Goal: Register for event/course

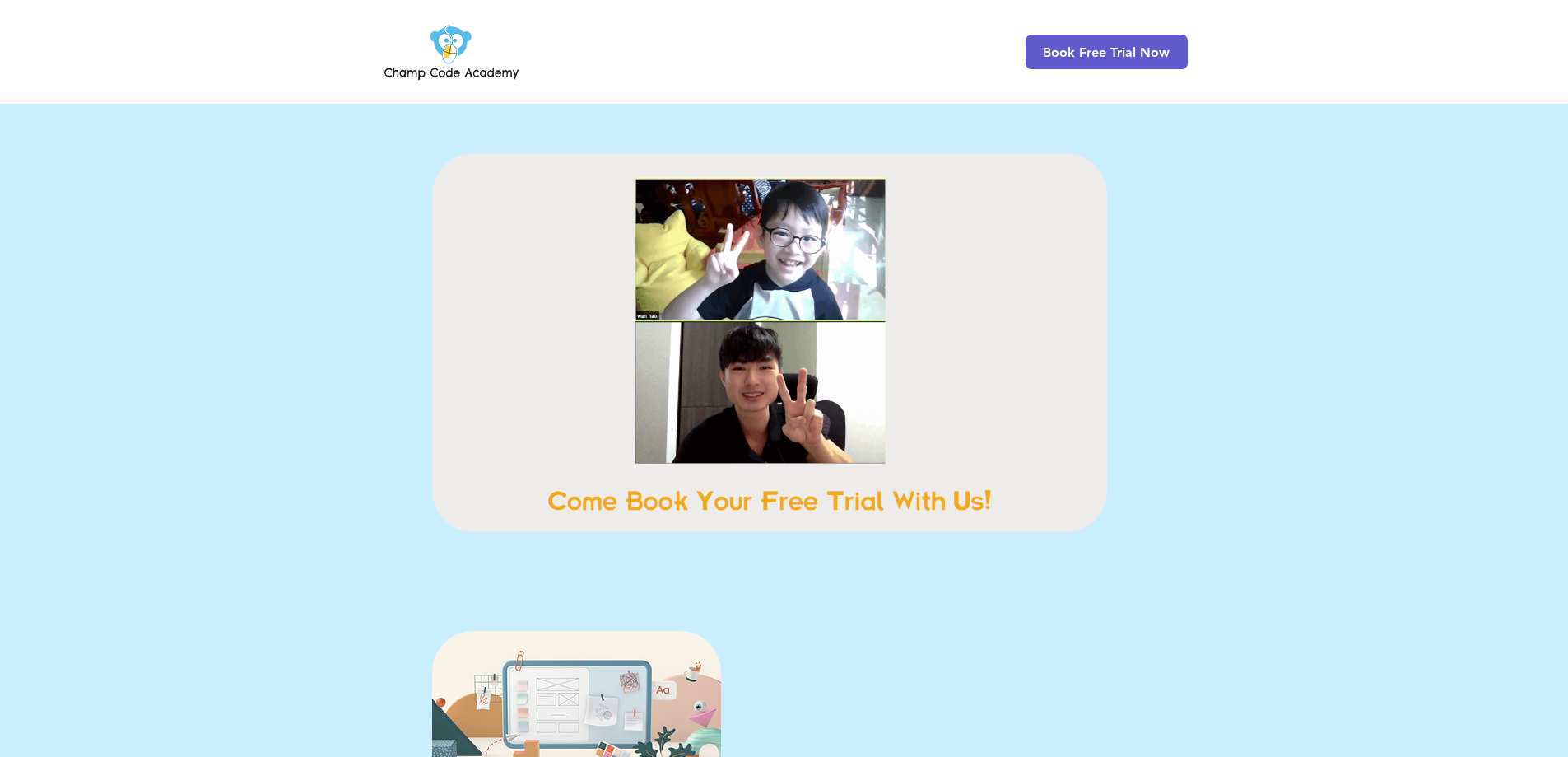
click at [373, 389] on div at bounding box center [784, 342] width 1568 height 477
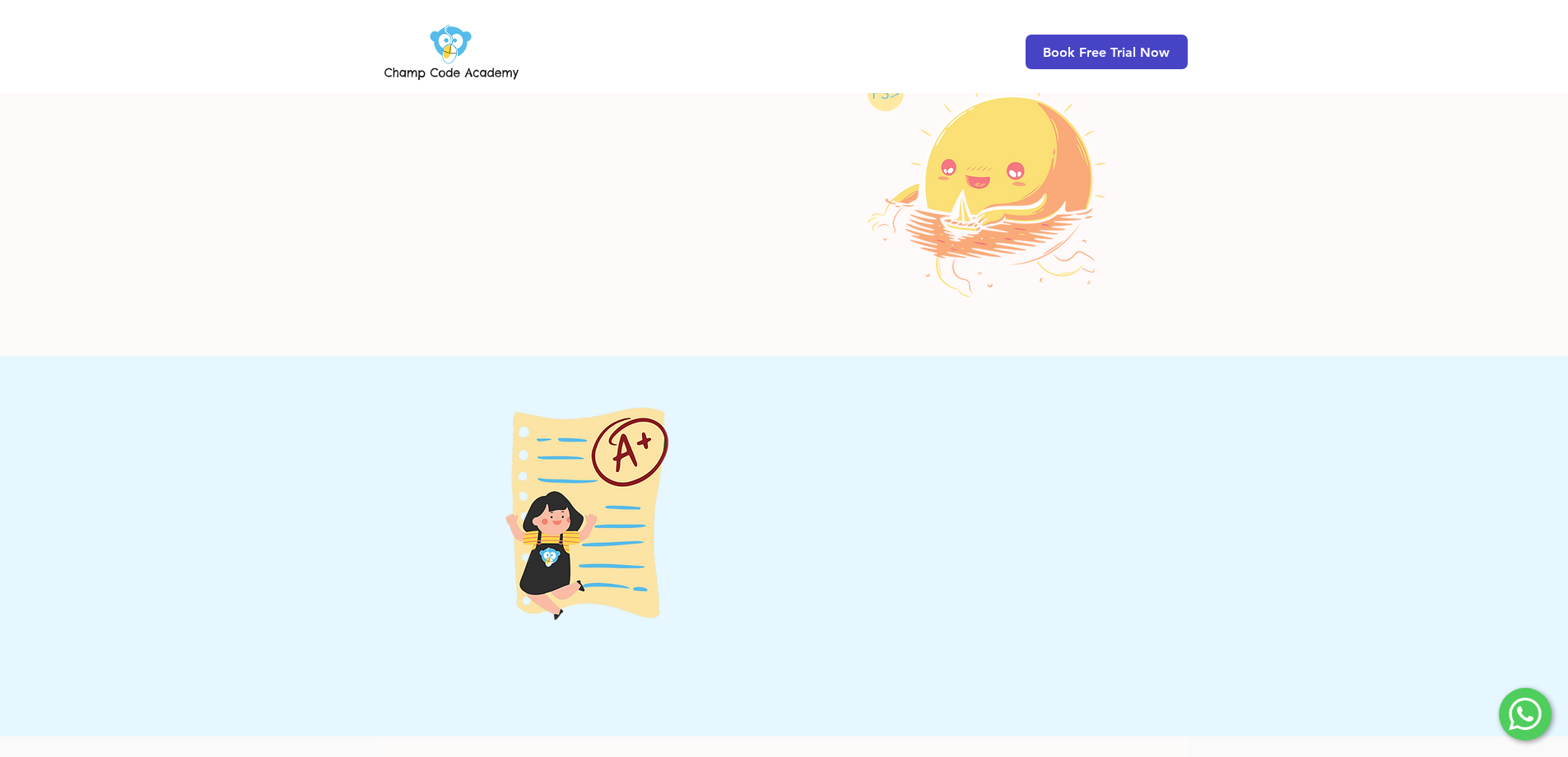
scroll to position [1318, 0]
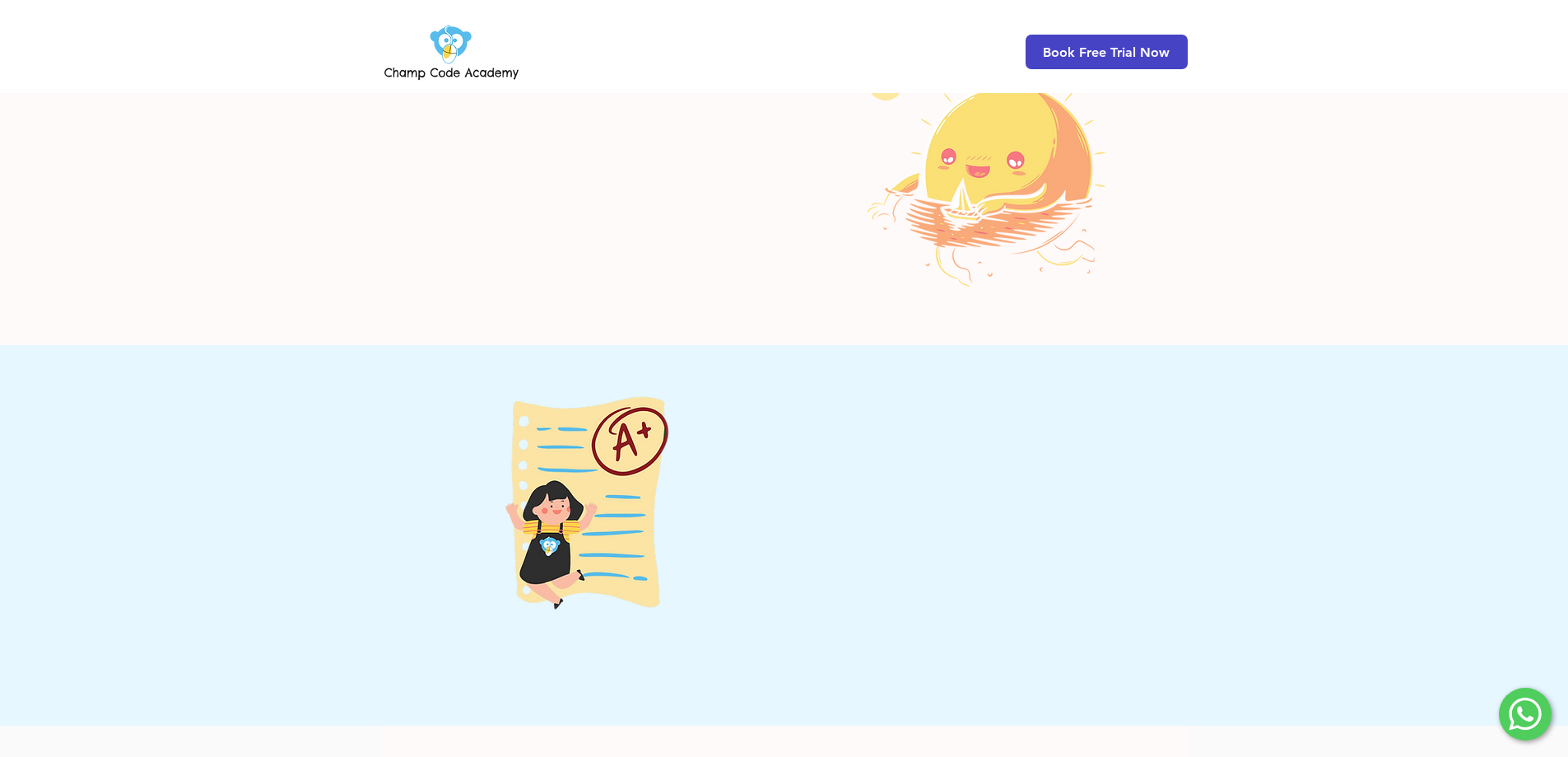
click at [1092, 54] on span "Book Free Trial Now" at bounding box center [1106, 53] width 127 height 16
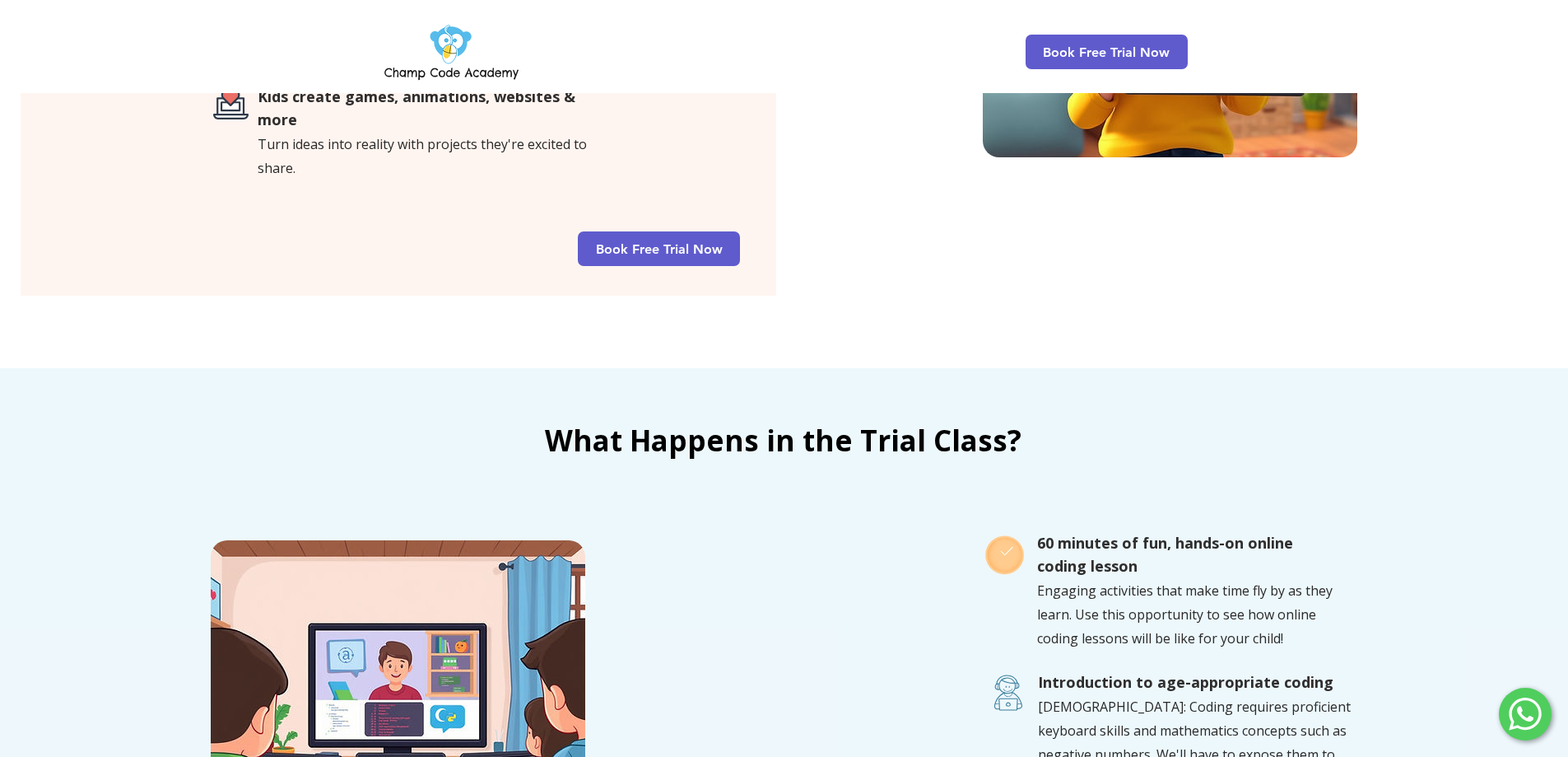
scroll to position [1318, 0]
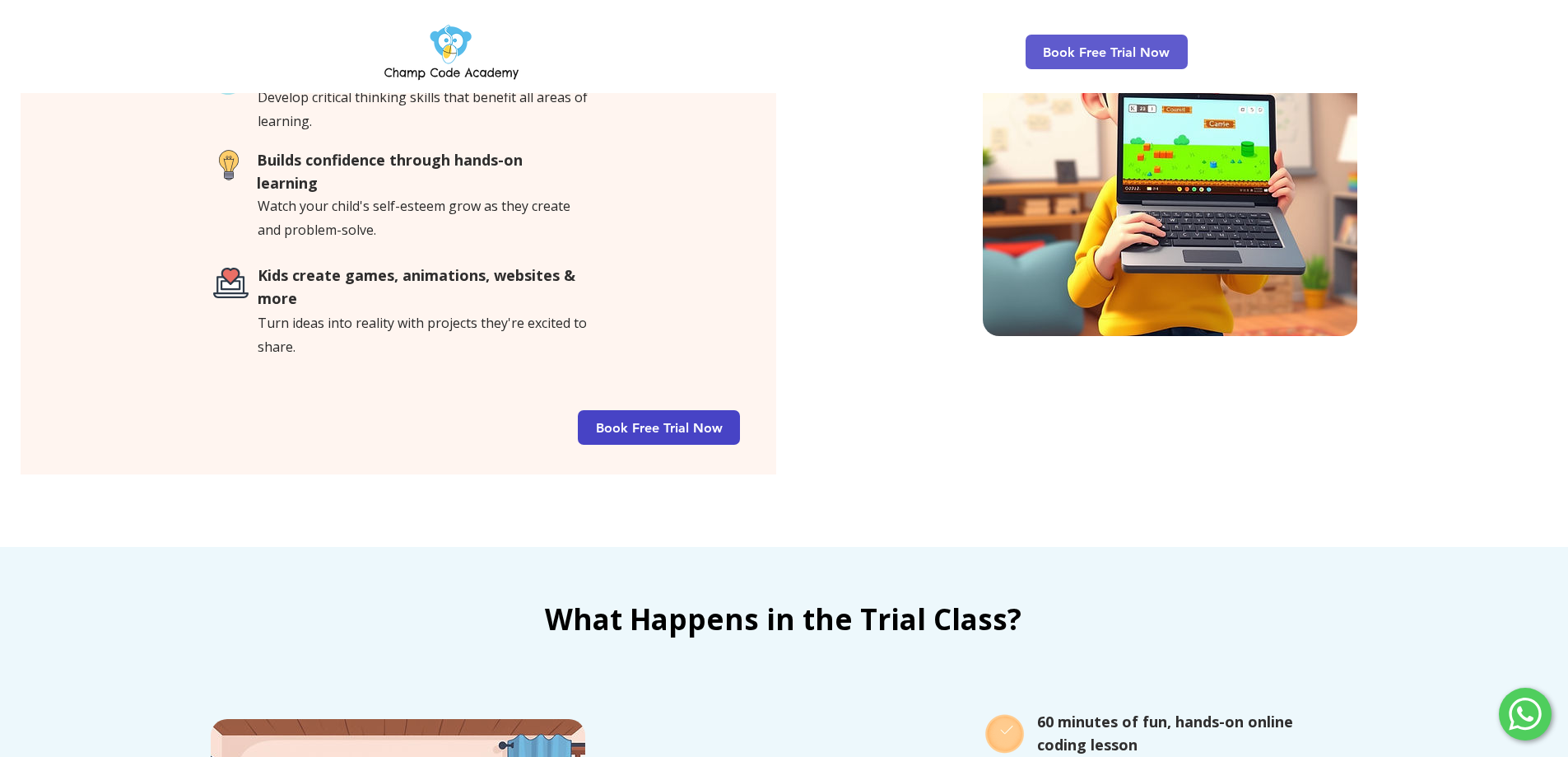
click at [672, 410] on span "Book Free Trial Now" at bounding box center [659, 426] width 162 height 34
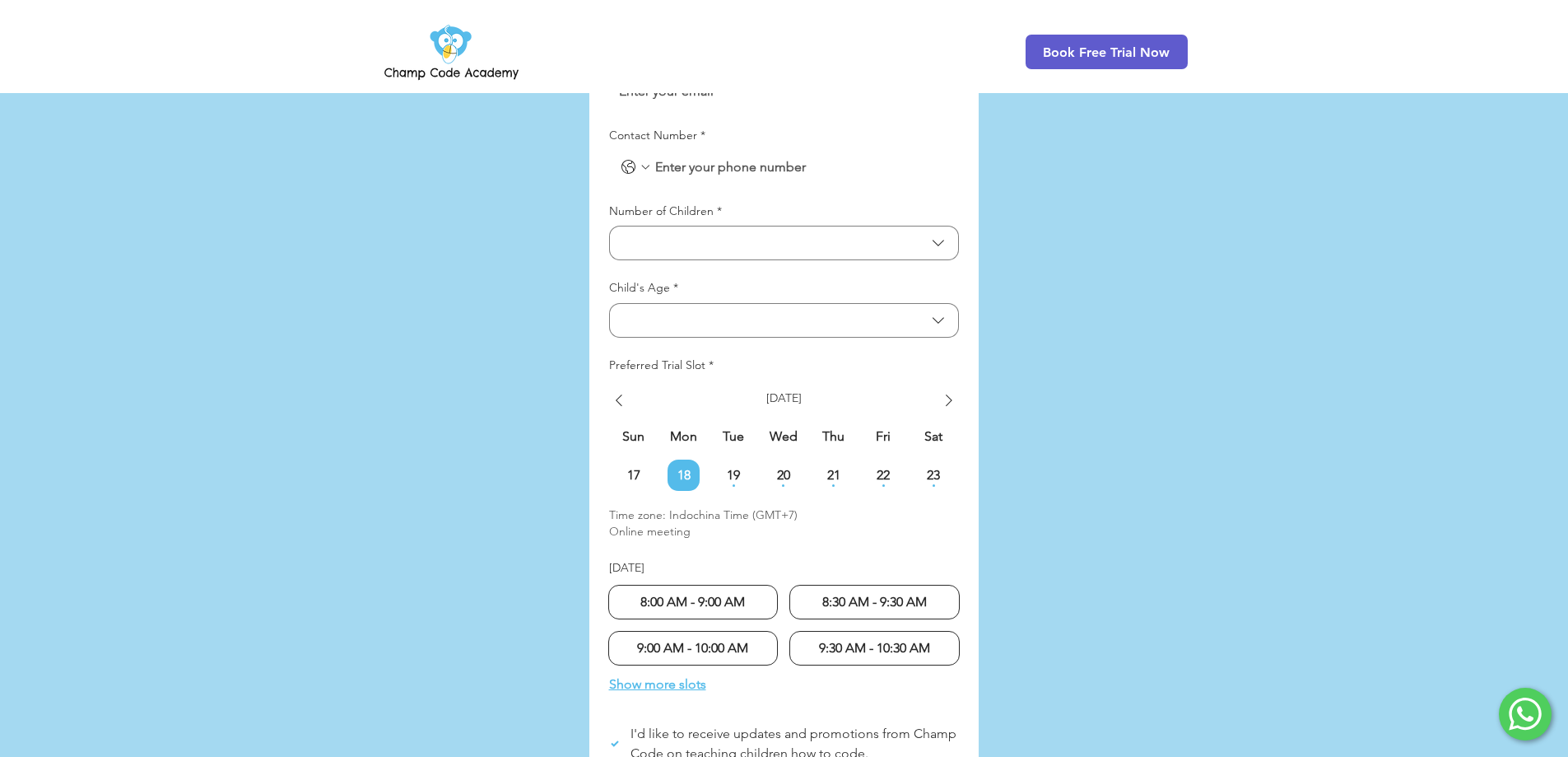
scroll to position [4006, 0]
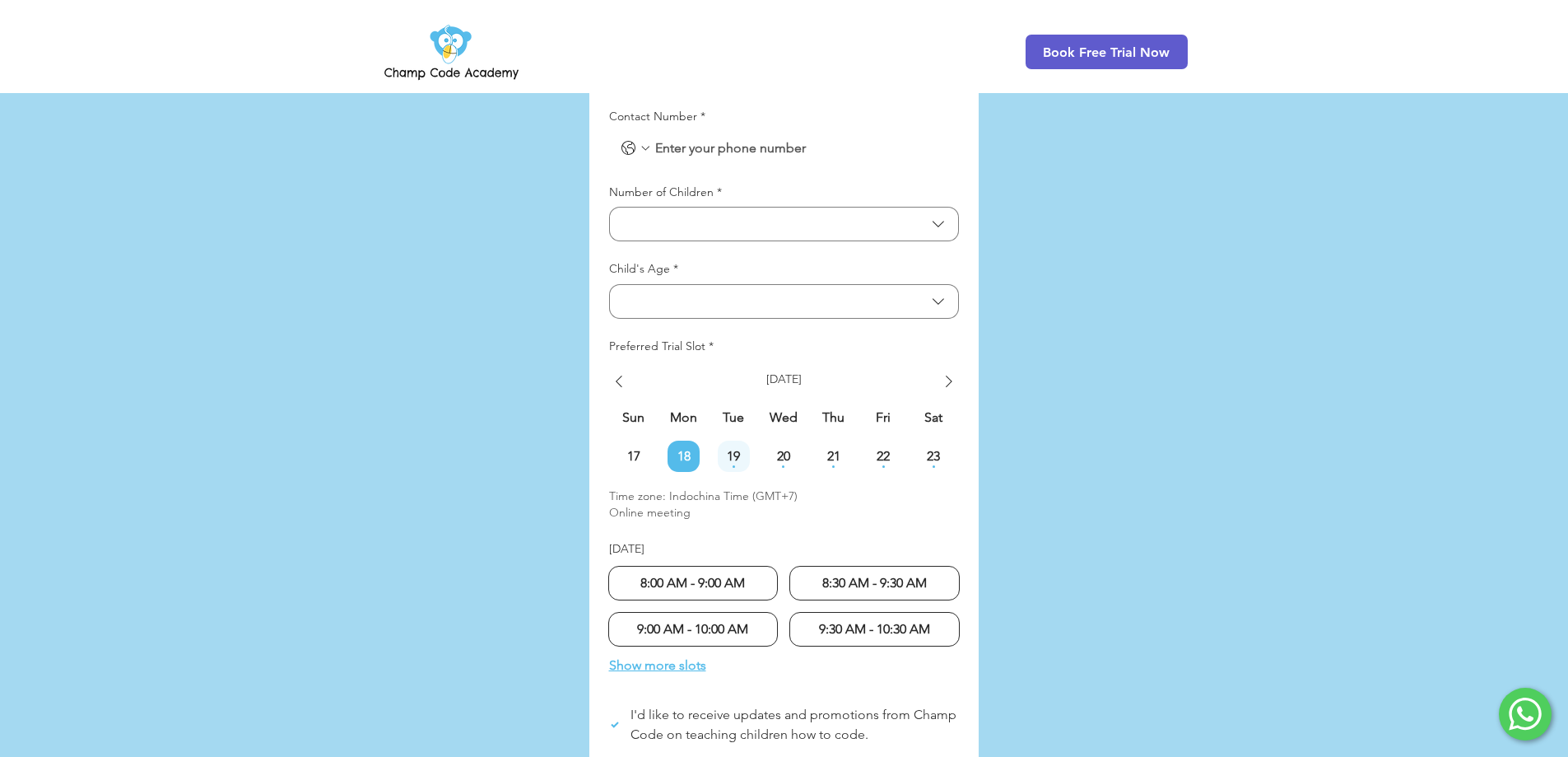
click at [736, 450] on span "19" at bounding box center [734, 456] width 32 height 13
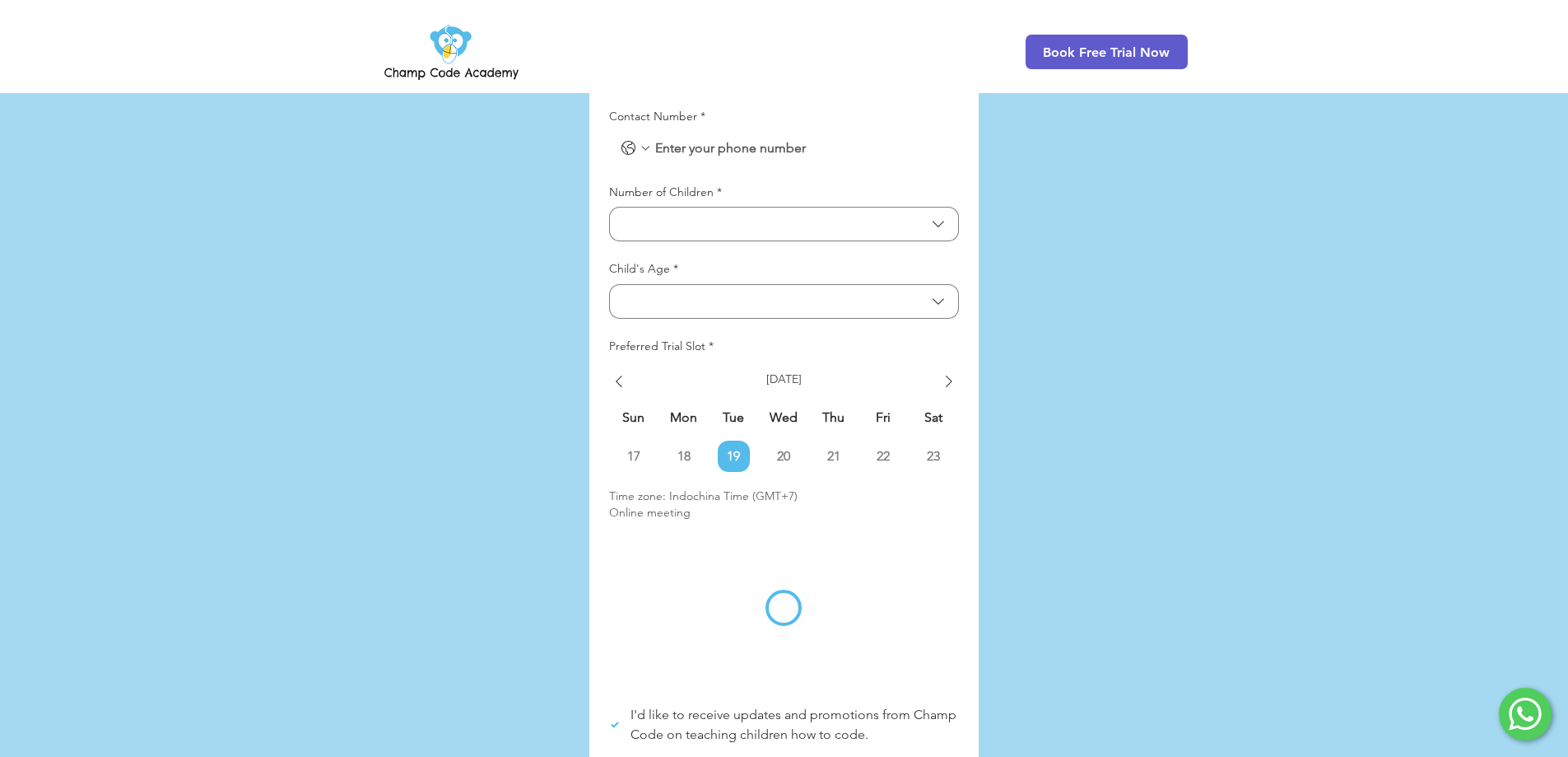
click at [684, 440] on td "18 Monday, August 18, 2025" at bounding box center [683, 456] width 50 height 32
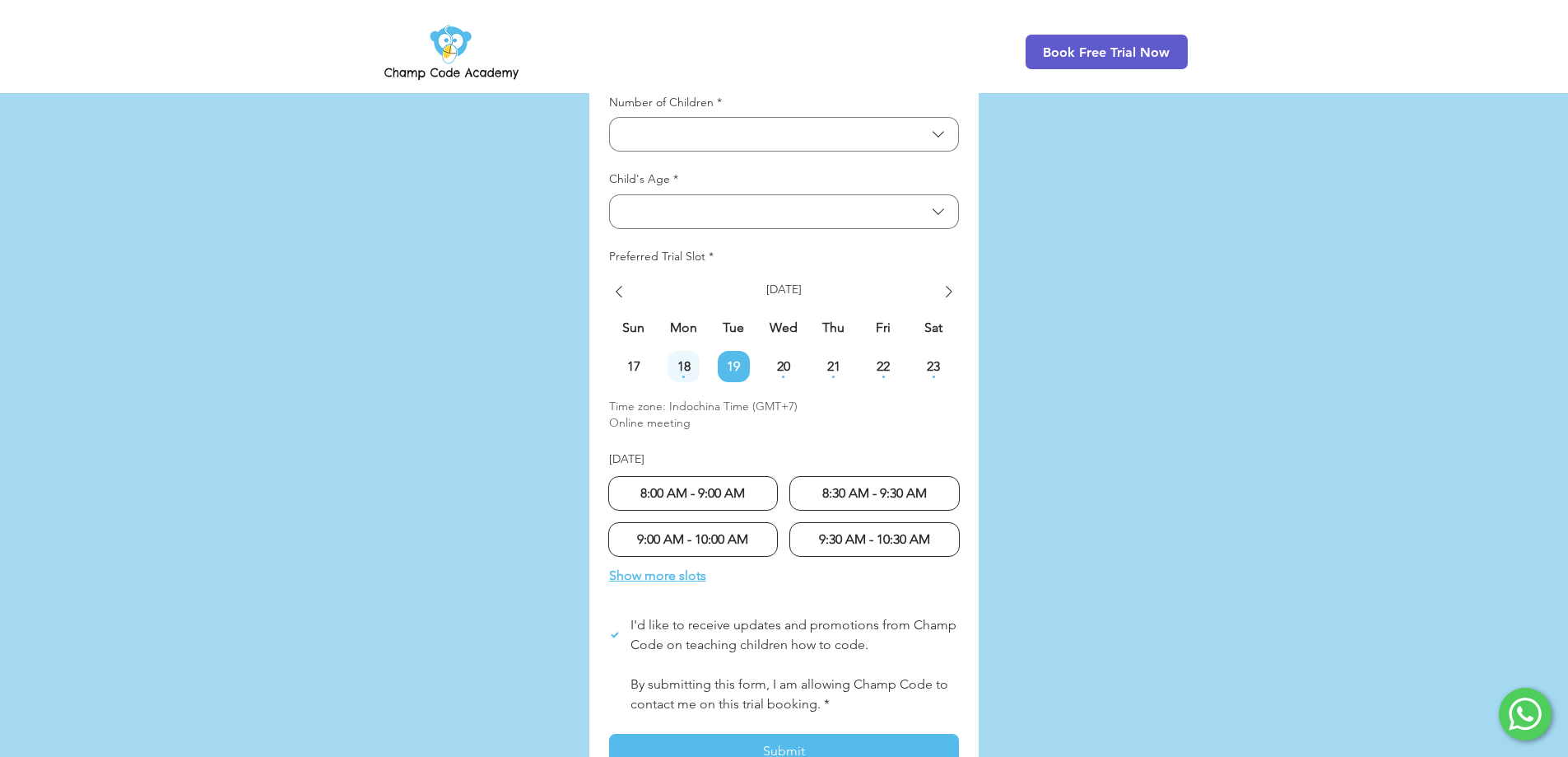
scroll to position [4170, 0]
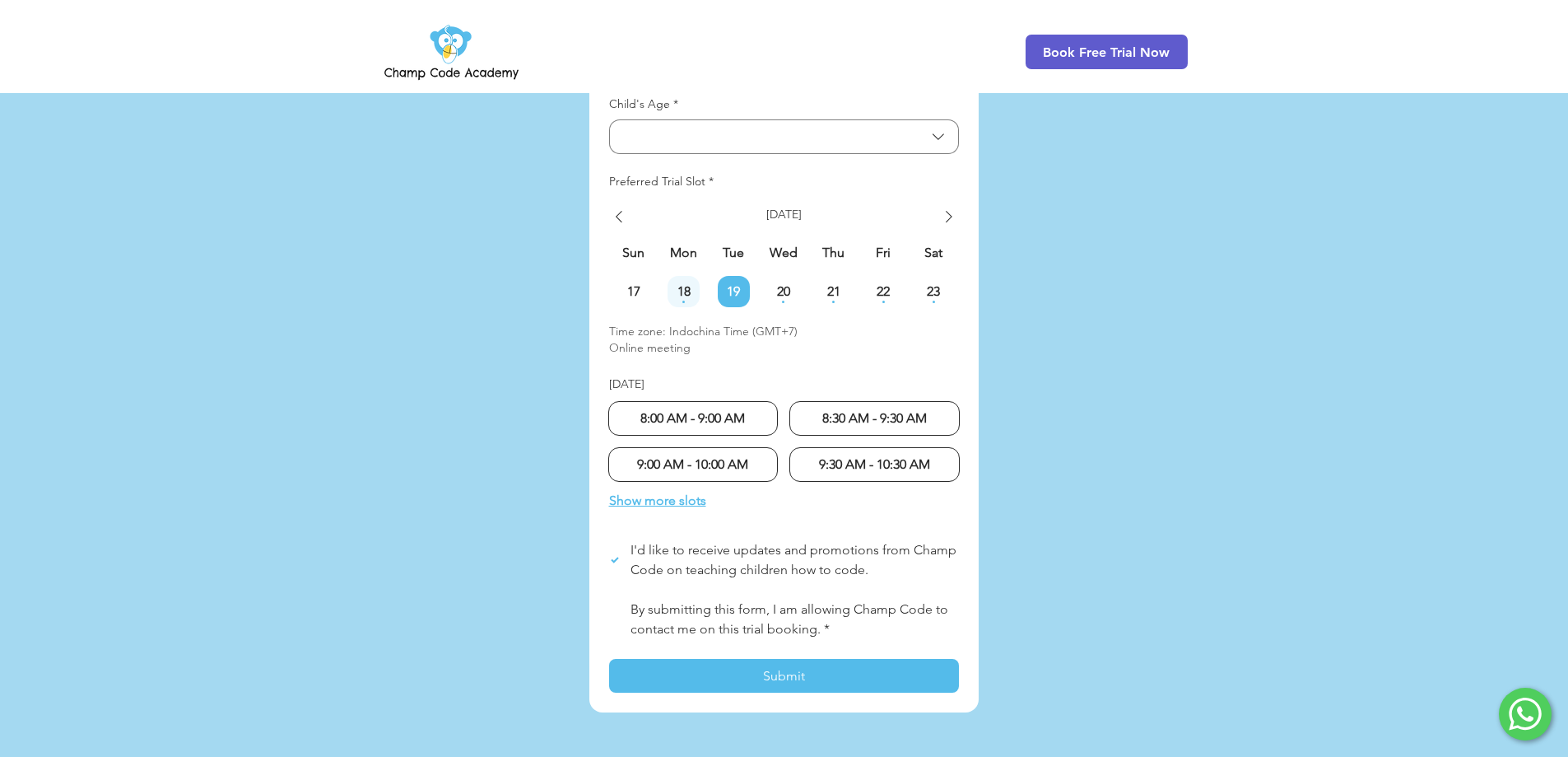
click at [688, 285] on span "18" at bounding box center [683, 291] width 32 height 13
click at [737, 285] on span "19" at bounding box center [734, 291] width 32 height 13
click at [696, 285] on span "18" at bounding box center [683, 291] width 32 height 13
click at [723, 285] on span "19" at bounding box center [734, 291] width 32 height 13
click at [692, 285] on span "18" at bounding box center [683, 291] width 32 height 13
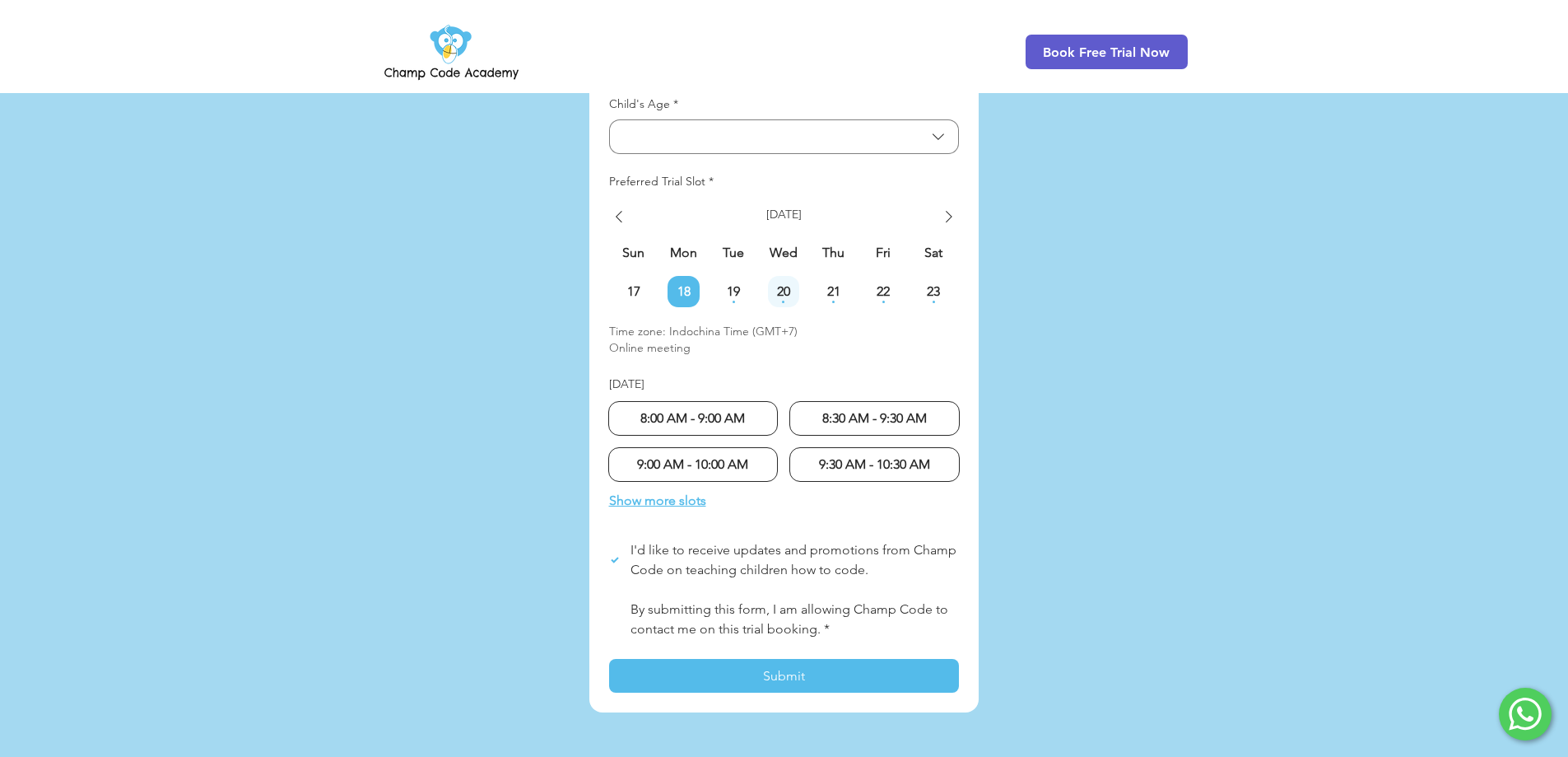
click at [780, 285] on span "20" at bounding box center [784, 291] width 32 height 13
click at [830, 285] on span "21" at bounding box center [833, 291] width 32 height 13
click at [945, 207] on icon "Show next week" at bounding box center [949, 217] width 20 height 20
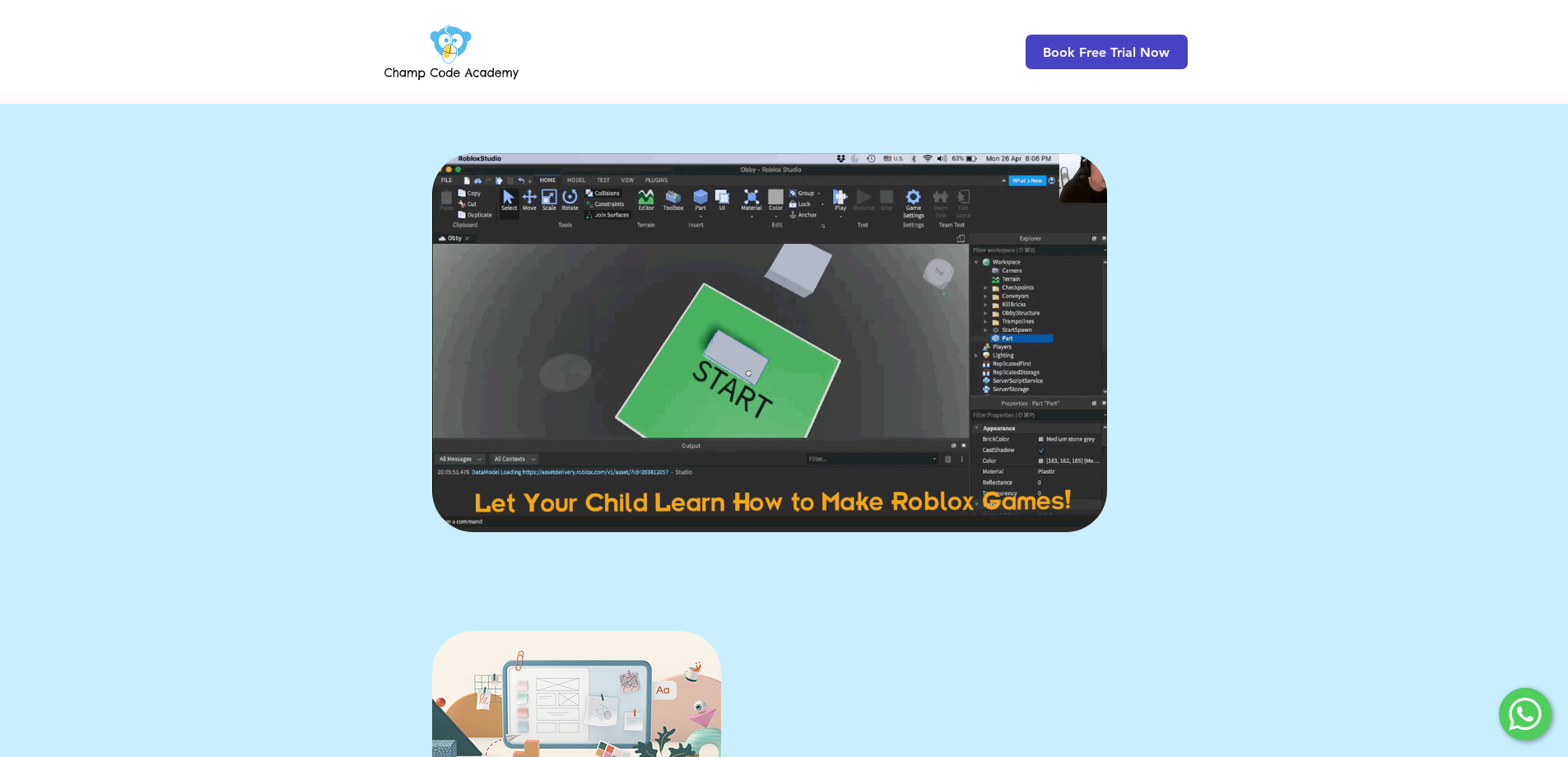
click at [1036, 47] on span "Book Free Trial Now" at bounding box center [1107, 51] width 162 height 34
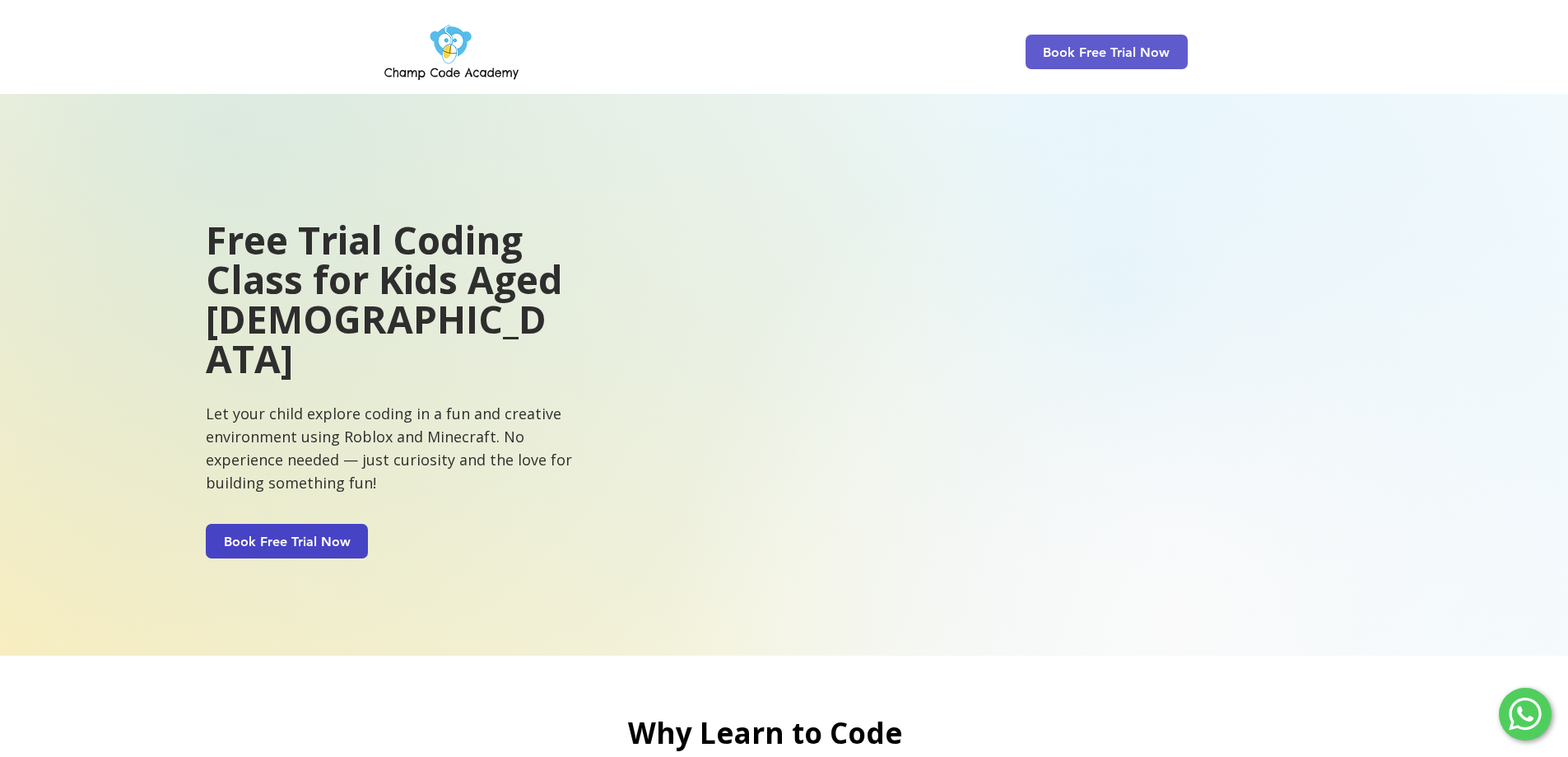
click at [264, 533] on span "Book Free Trial Now" at bounding box center [287, 541] width 127 height 16
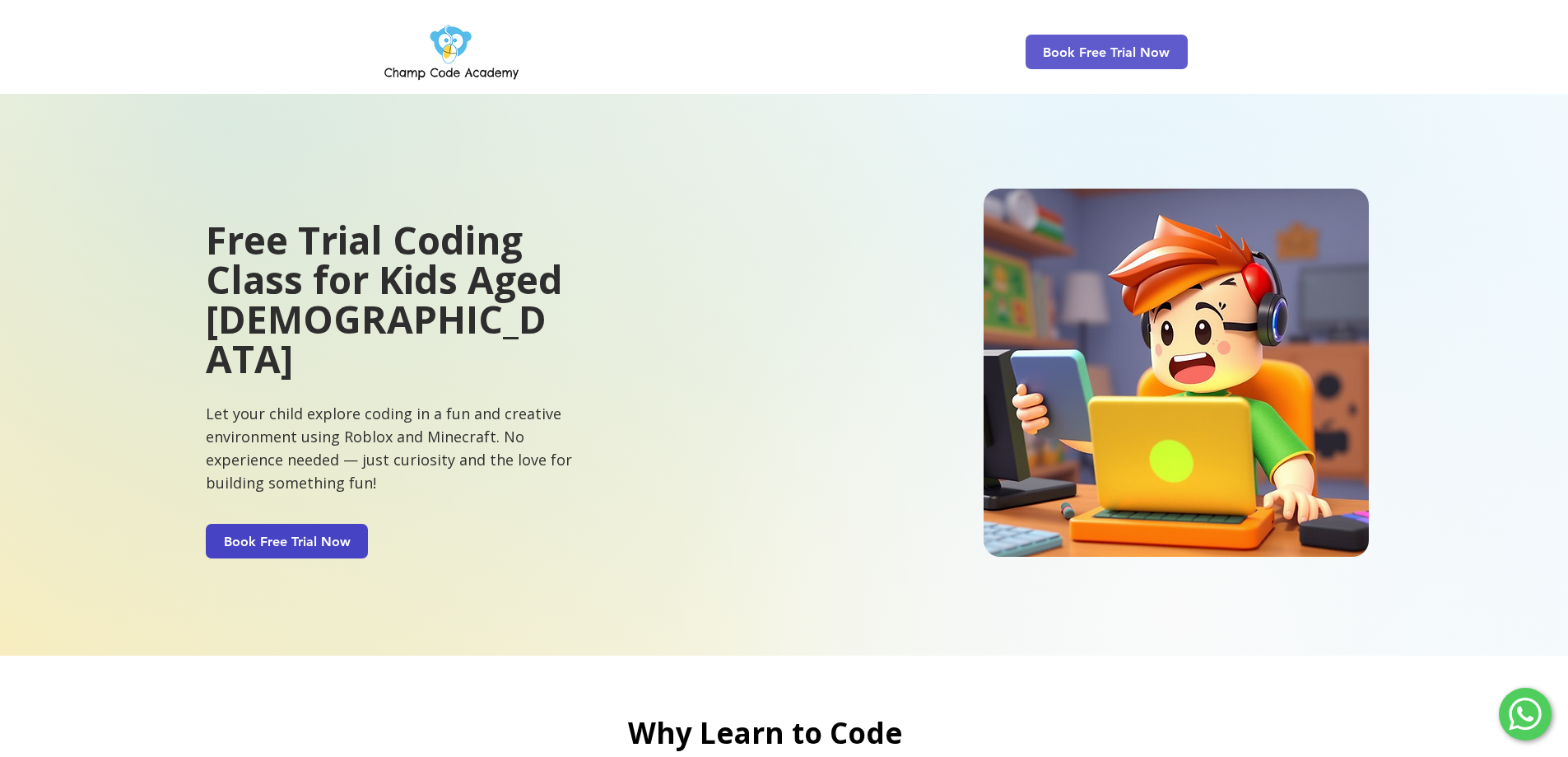
click at [336, 533] on span "Book Free Trial Now" at bounding box center [287, 541] width 127 height 16
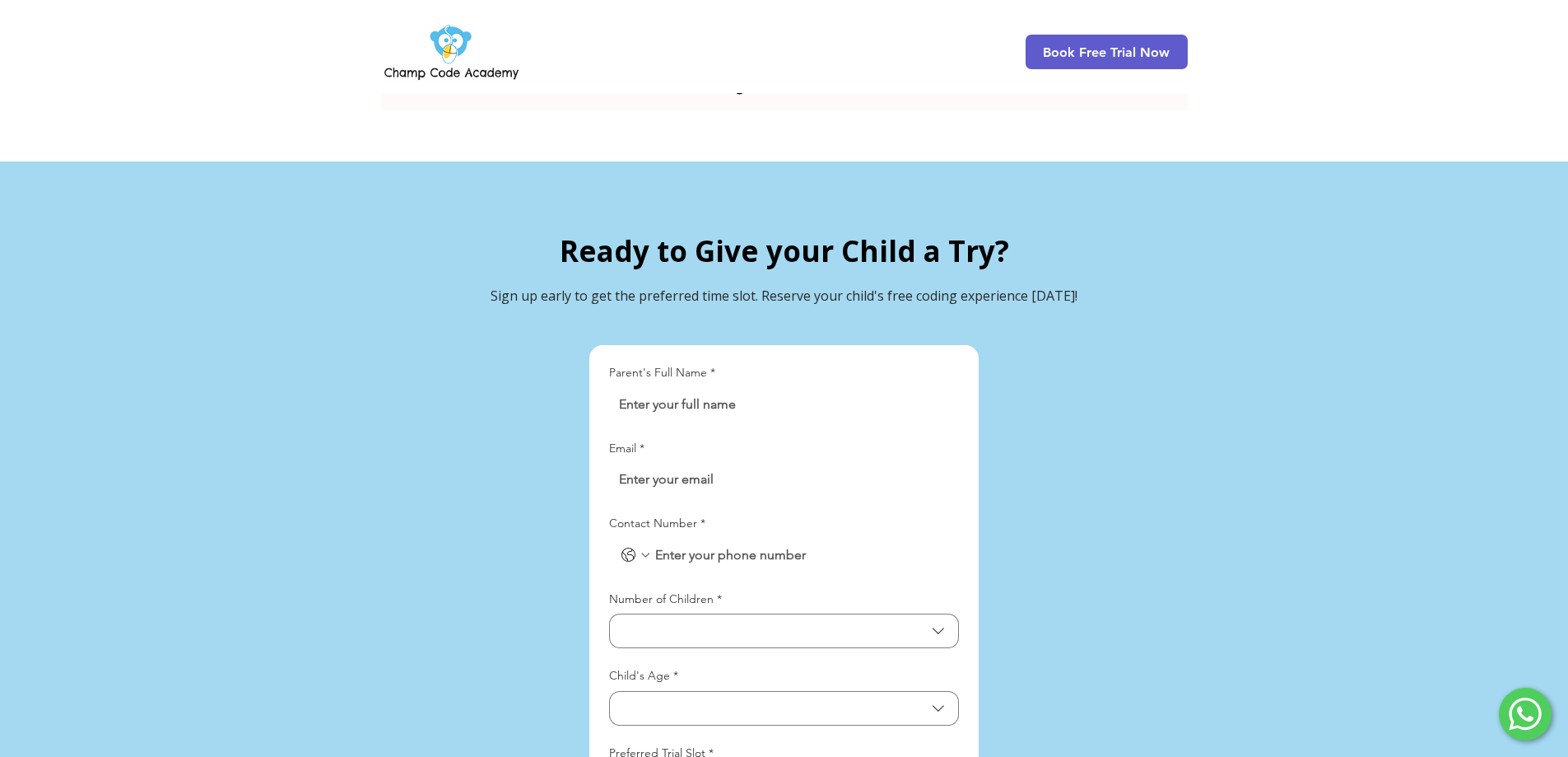
scroll to position [3629, 0]
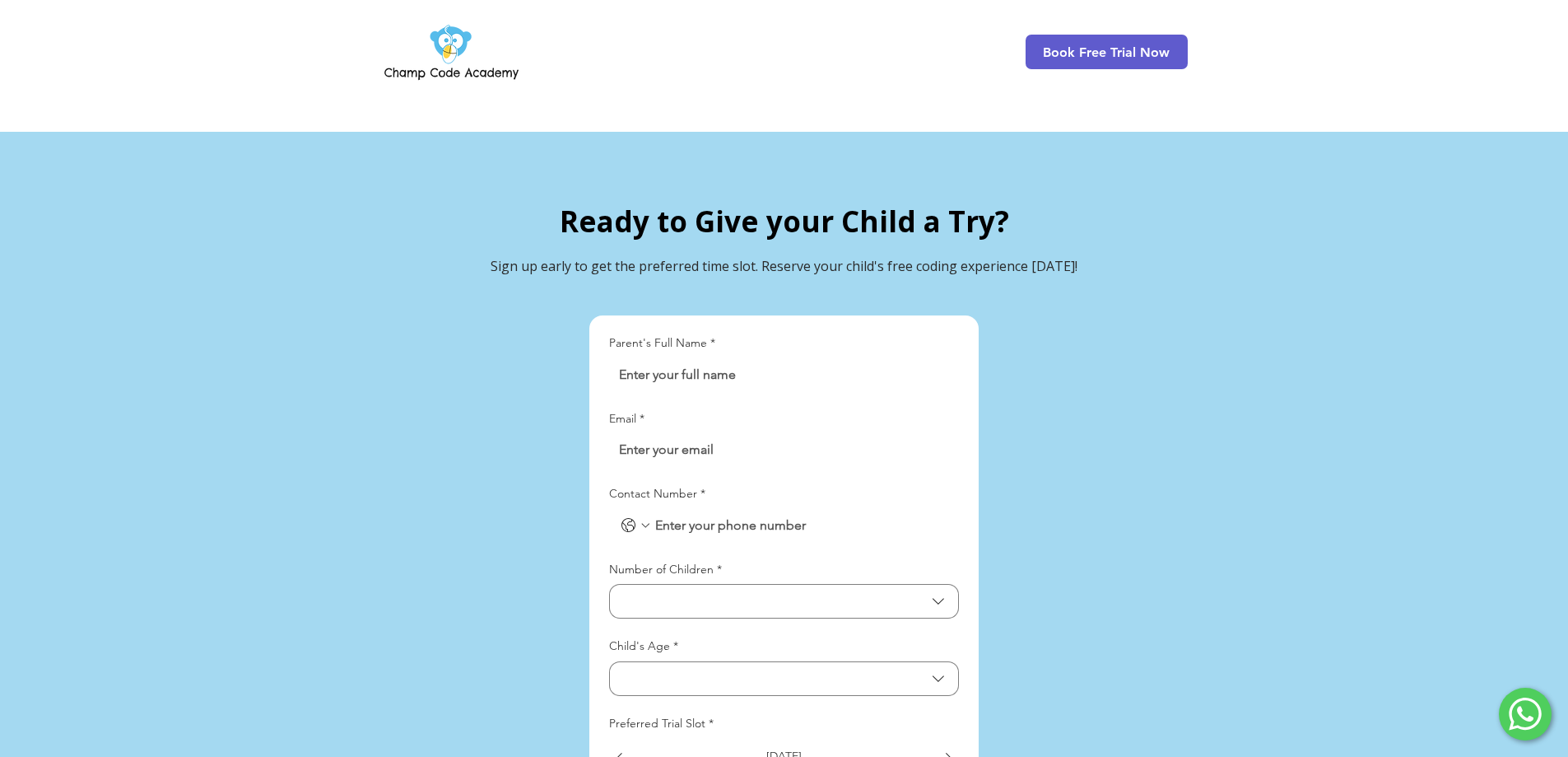
click at [785, 358] on input "Parent's Full Name *" at bounding box center [780, 375] width 340 height 33
click at [791, 509] on input "Contact Number *" at bounding box center [800, 525] width 297 height 33
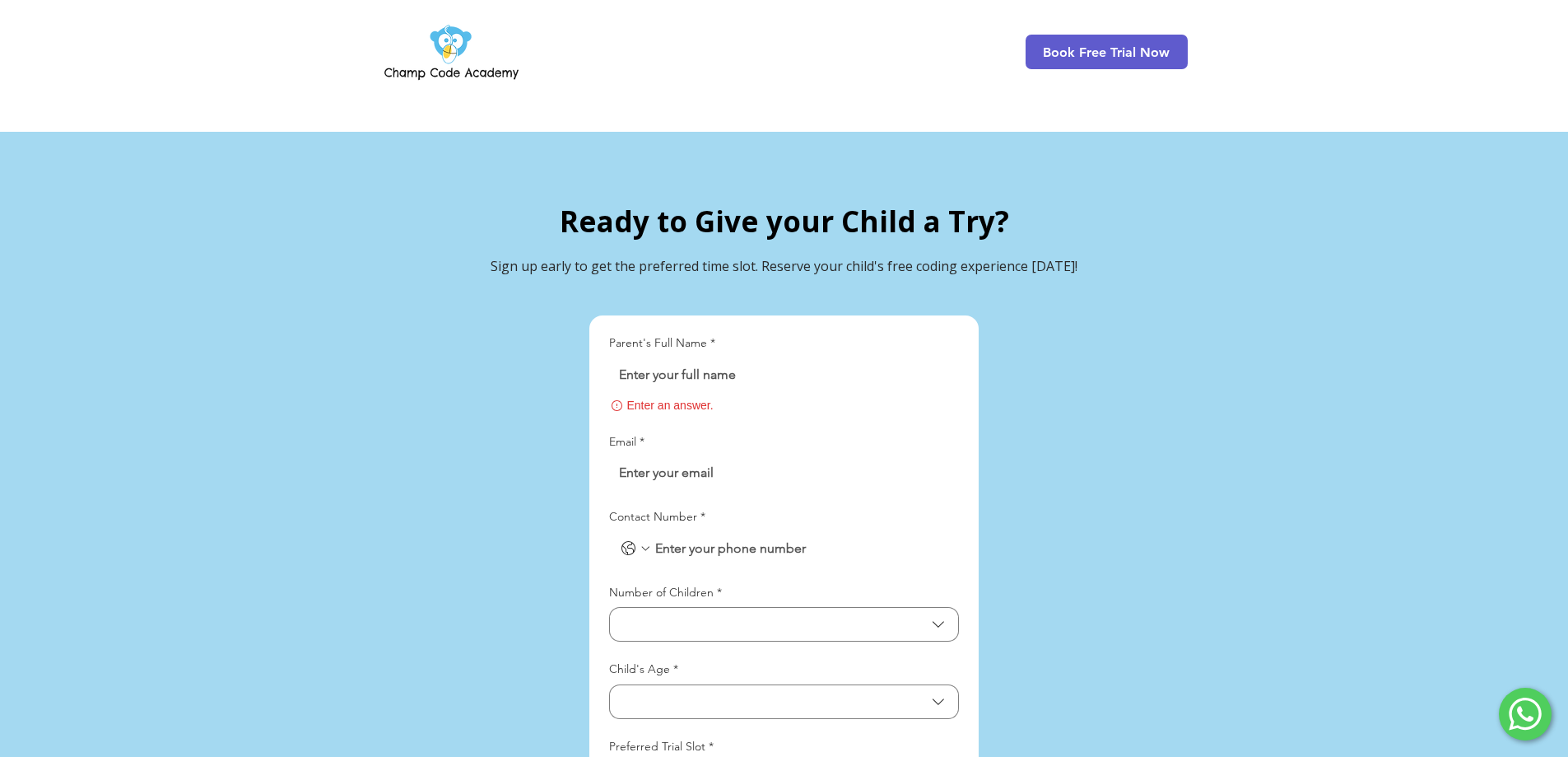
click at [786, 509] on div "Contact Number *" at bounding box center [784, 520] width 350 height 23
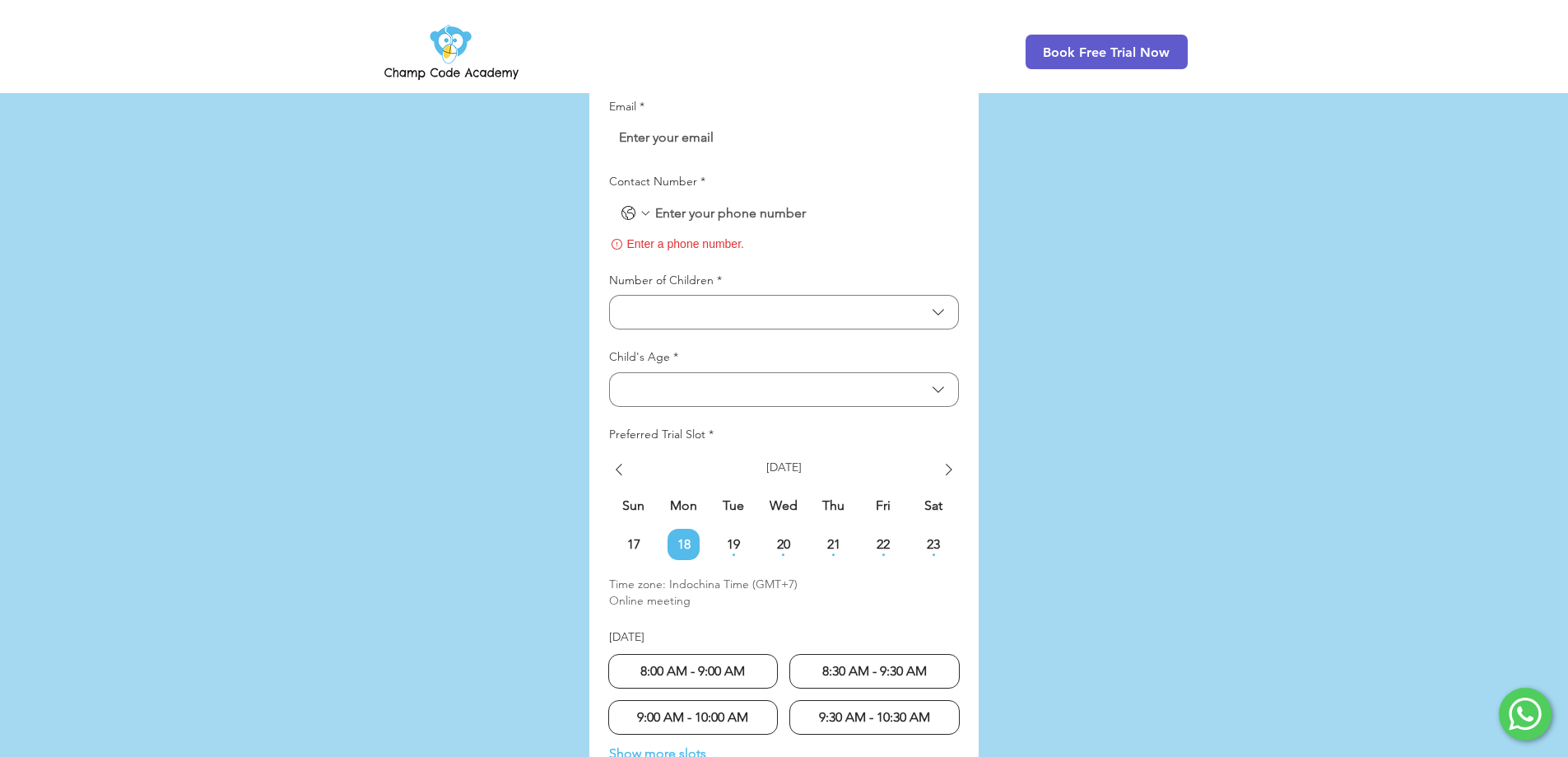
scroll to position [4040, 0]
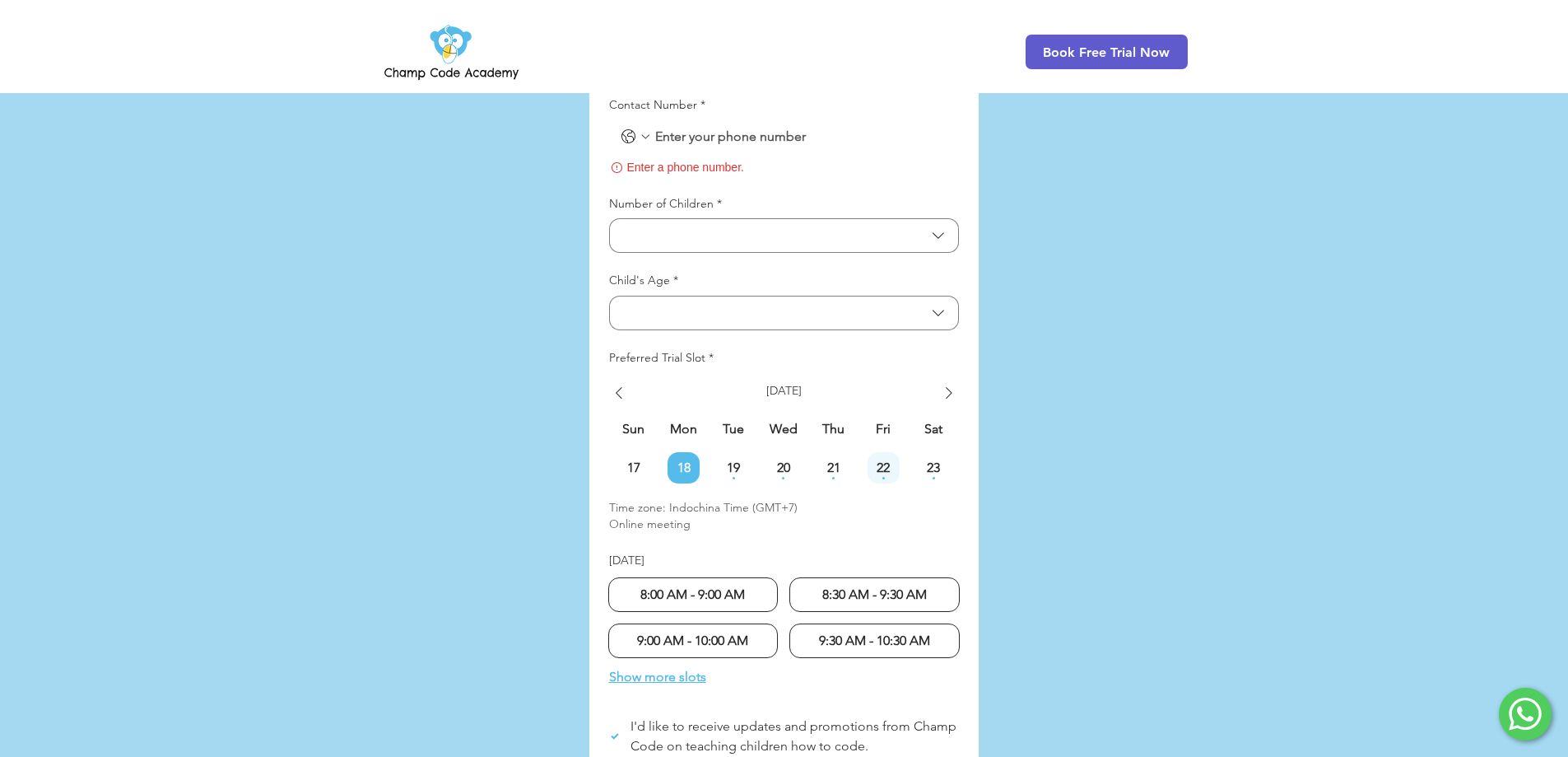
click at [873, 452] on div "22 Friday, August 22, 2025" at bounding box center [883, 468] width 32 height 32
click at [850, 461] on span "21" at bounding box center [833, 468] width 32 height 13
click at [934, 461] on span "23" at bounding box center [934, 468] width 32 height 13
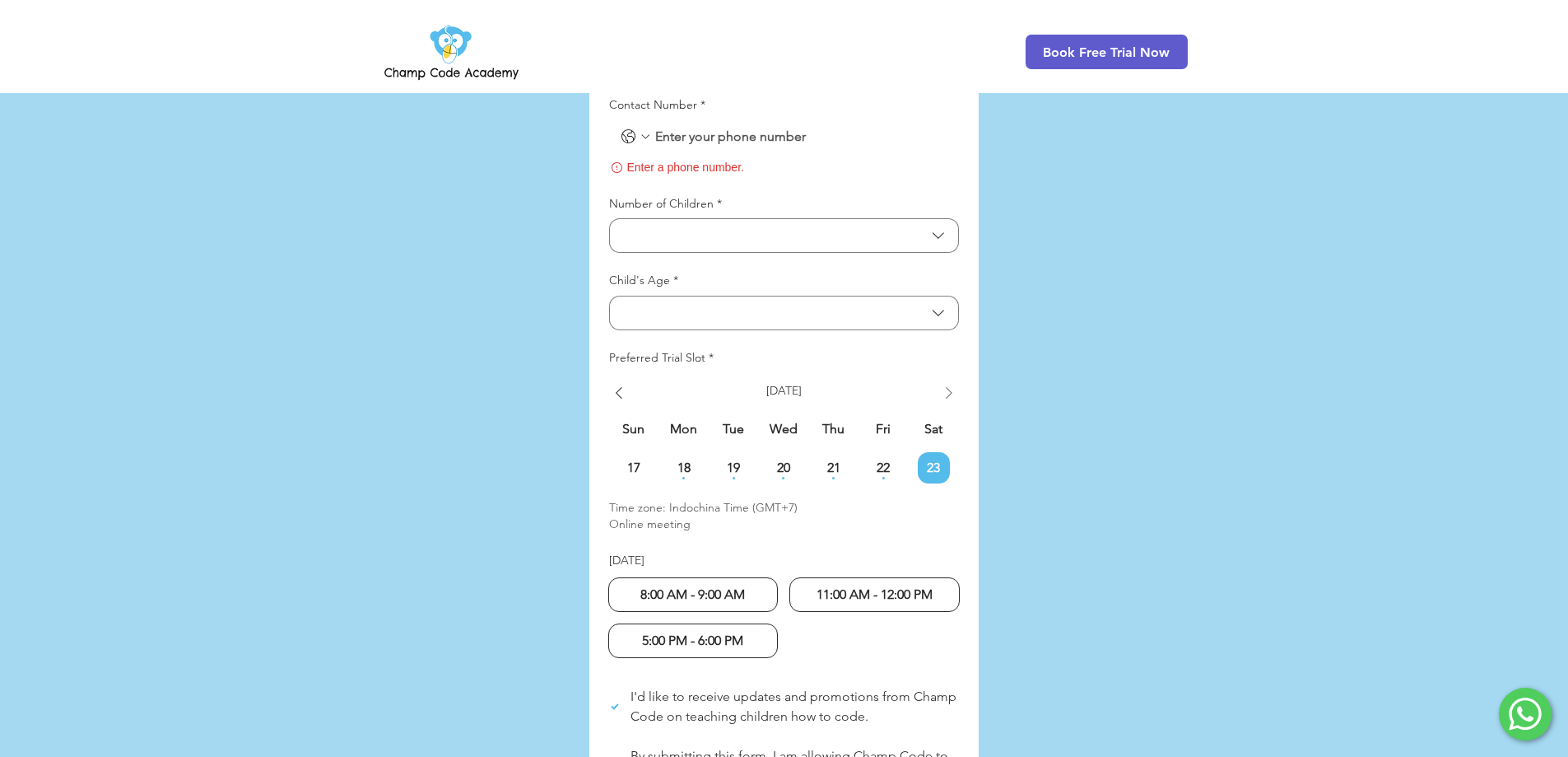
click at [946, 382] on icon "Show next week" at bounding box center [949, 392] width 20 height 20
click at [624, 382] on icon "Show previous week" at bounding box center [619, 392] width 20 height 20
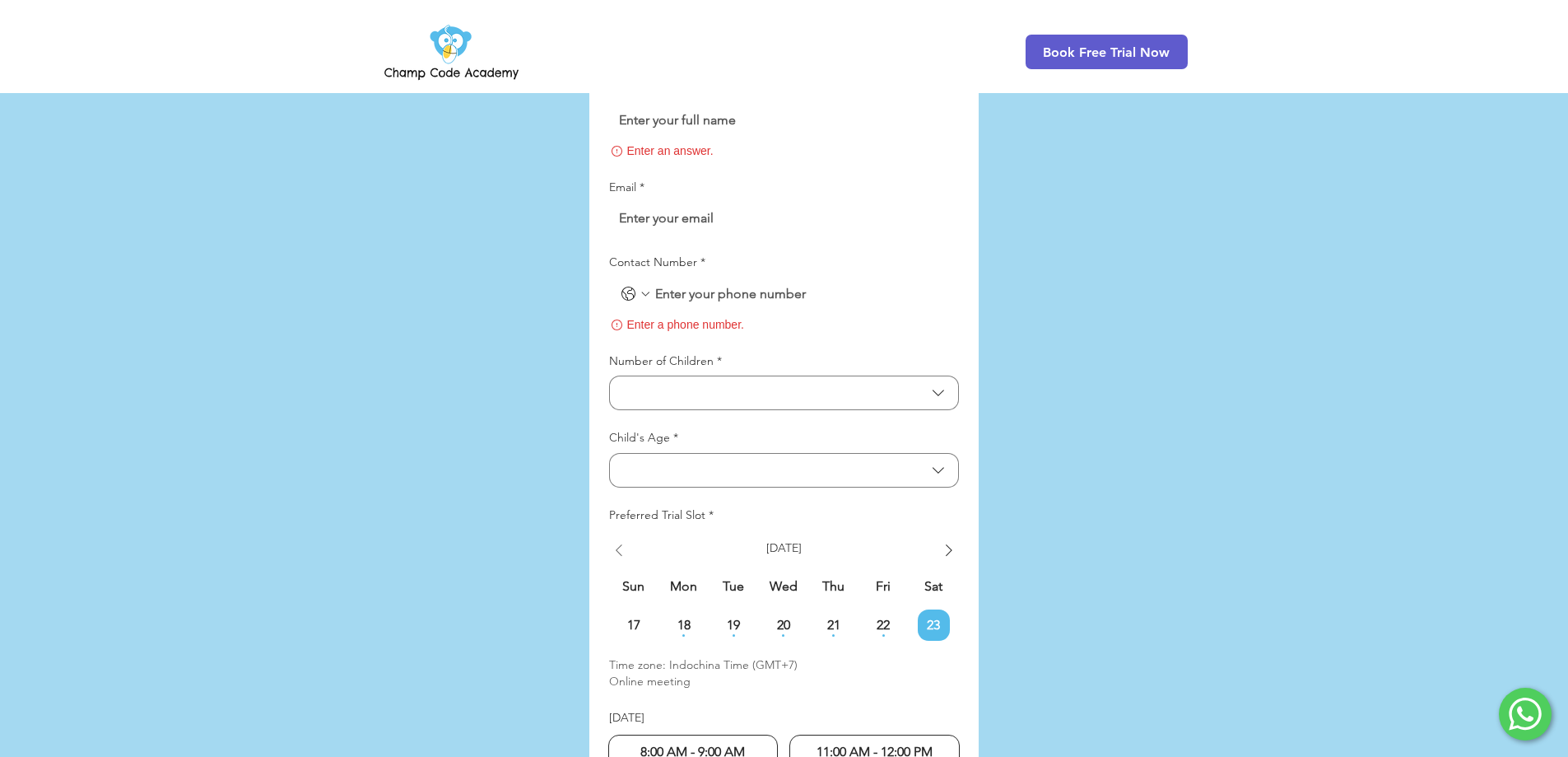
scroll to position [3794, 0]
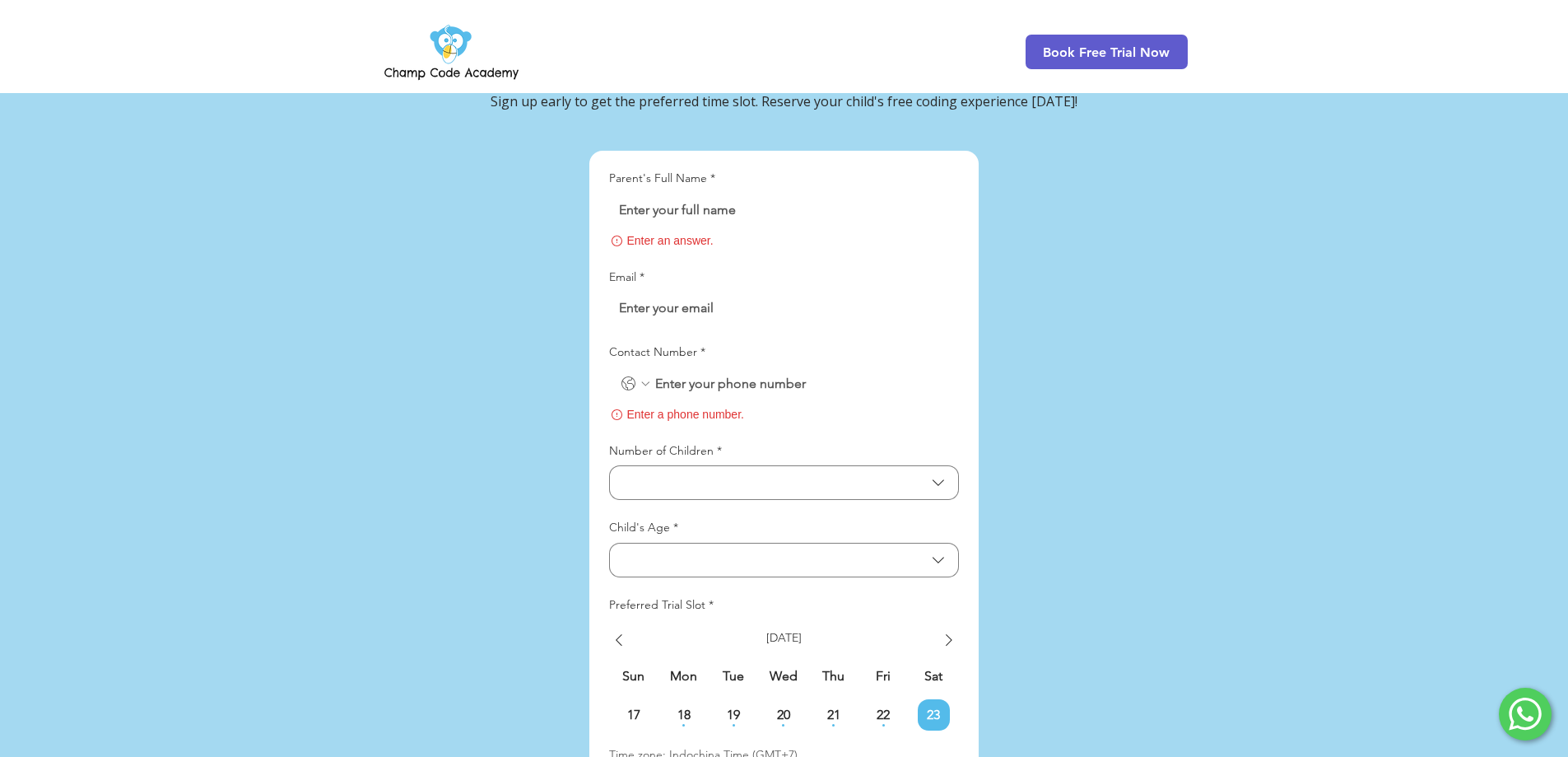
click at [638, 377] on icon "Contact Number. Phone. Select a country code" at bounding box center [645, 383] width 13 height 13
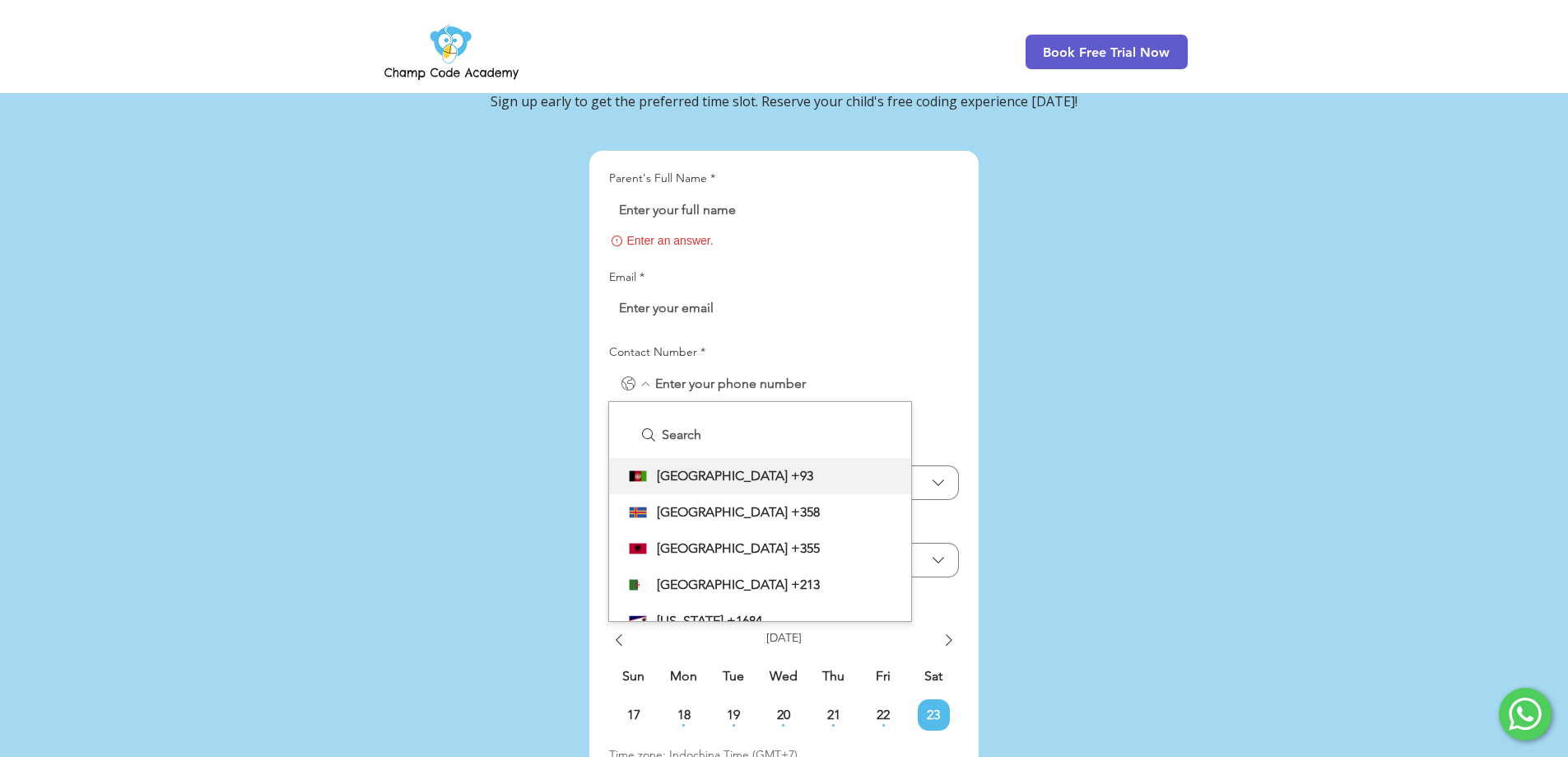
click at [635, 374] on icon "Contact Number. Phone. Select a country code" at bounding box center [629, 383] width 20 height 20
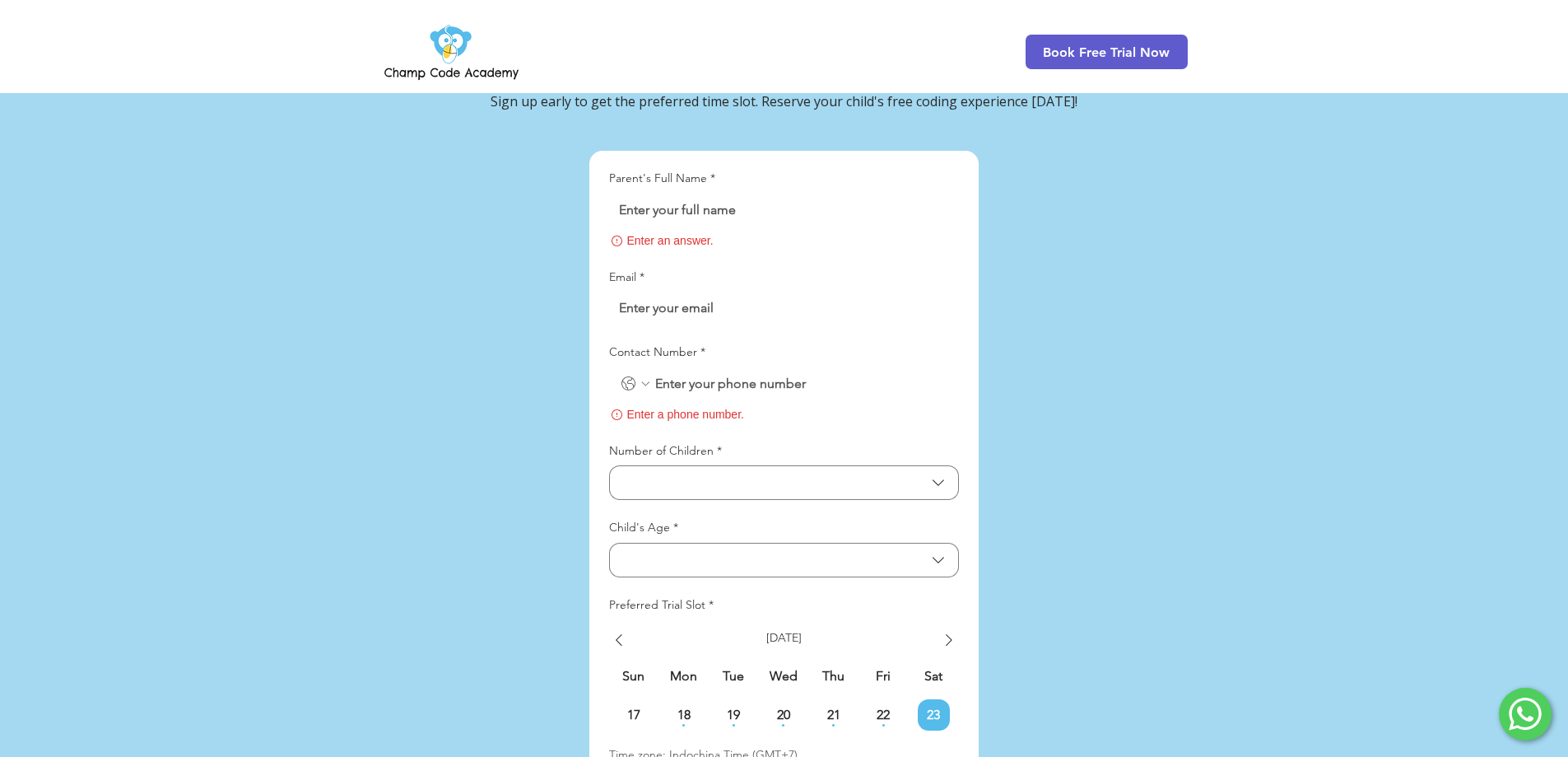
click at [663, 291] on input "Email *" at bounding box center [780, 308] width 340 height 33
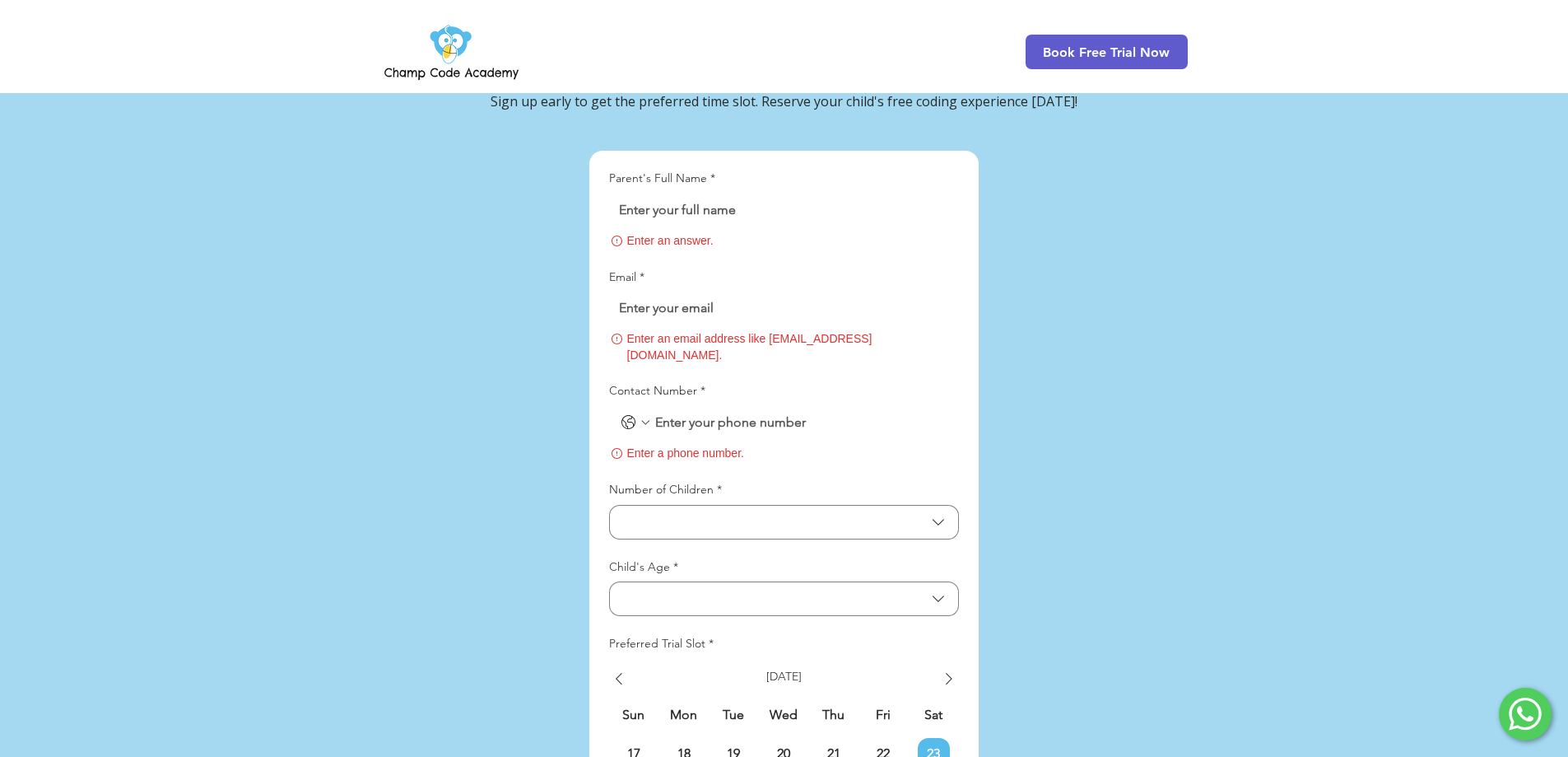
click at [531, 239] on div "main content" at bounding box center [784, 560] width 1568 height 1187
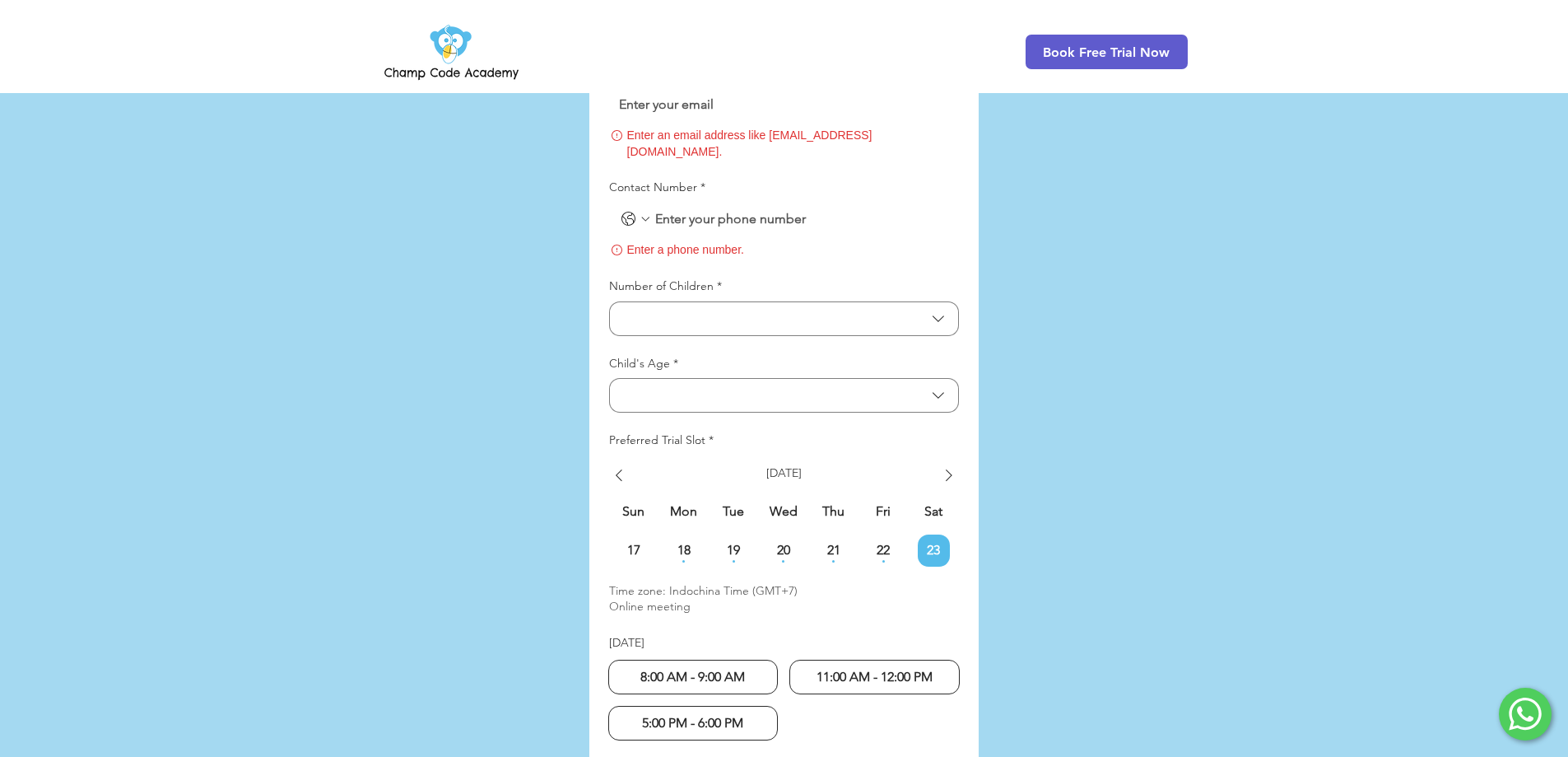
scroll to position [4040, 0]
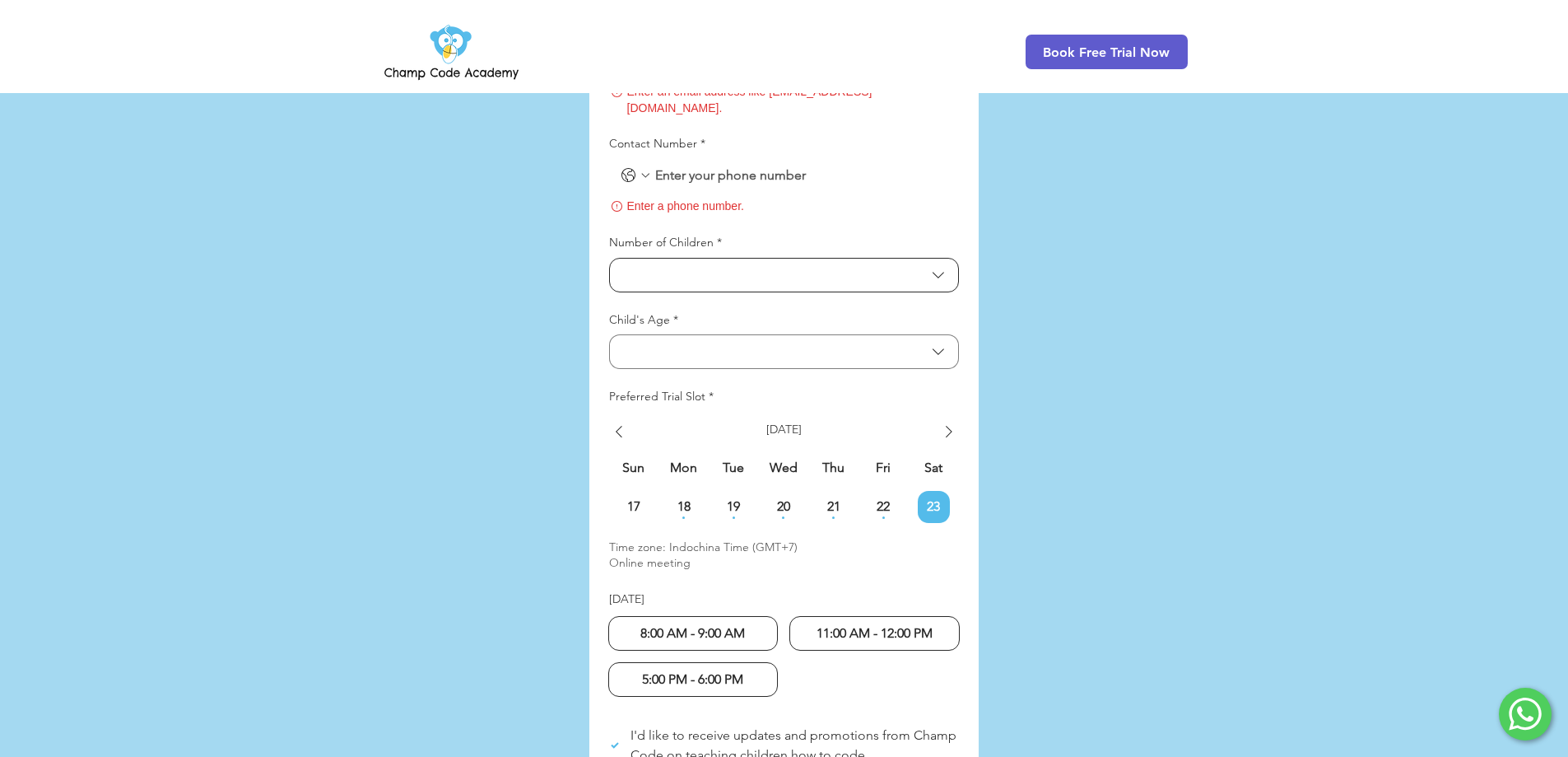
click at [764, 267] on span "Number of Children" at bounding box center [773, 275] width 305 height 16
click at [759, 312] on div "Child's Age *" at bounding box center [784, 341] width 350 height 58
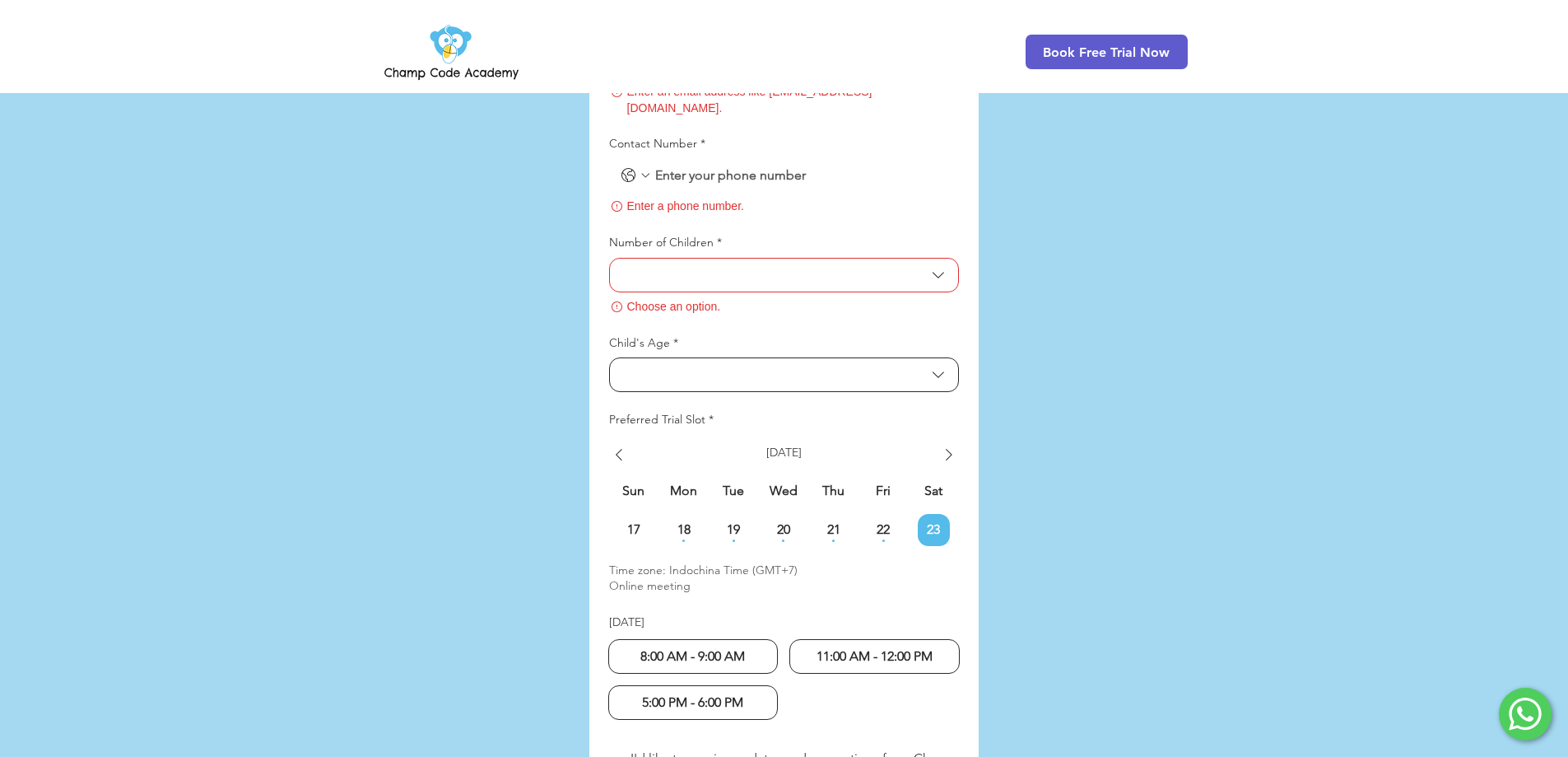
click at [763, 357] on button "Child's Age" at bounding box center [784, 374] width 350 height 34
